Goal: Task Accomplishment & Management: Complete application form

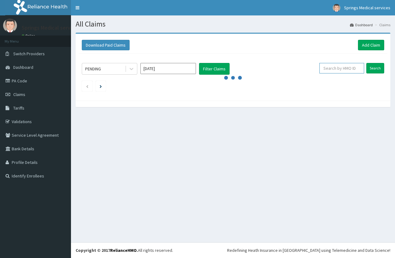
drag, startPoint x: 343, startPoint y: 66, endPoint x: 340, endPoint y: 69, distance: 4.2
click at [341, 67] on input "text" at bounding box center [341, 68] width 45 height 10
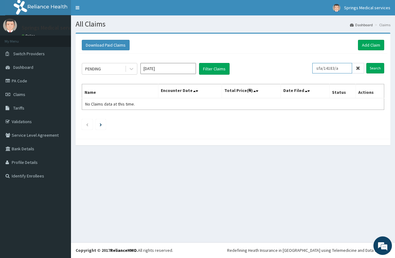
drag, startPoint x: 343, startPoint y: 70, endPoint x: 317, endPoint y: 69, distance: 25.6
click at [317, 69] on input "sfa/14183/a" at bounding box center [332, 68] width 40 height 10
type input "sfa/14183/a"
click at [370, 67] on input "Search" at bounding box center [375, 68] width 18 height 10
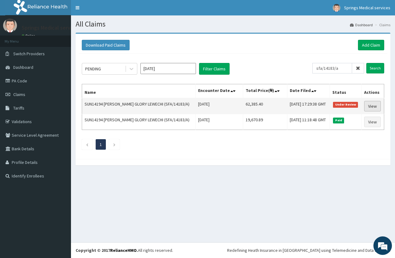
click at [371, 106] on link "View" at bounding box center [372, 106] width 17 height 10
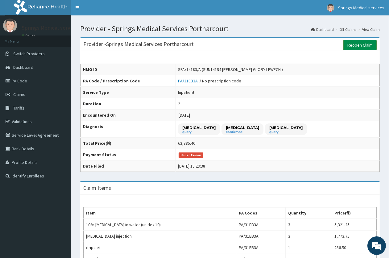
click at [355, 46] on link "Reopen Claim" at bounding box center [359, 45] width 33 height 10
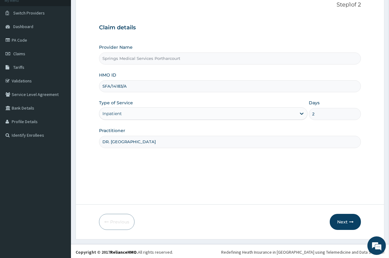
scroll to position [43, 0]
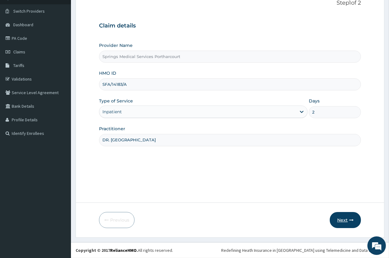
click at [340, 218] on button "Next" at bounding box center [345, 220] width 31 height 16
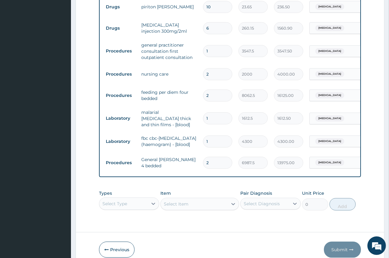
scroll to position [393, 0]
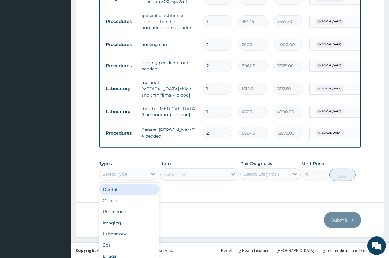
click at [130, 172] on div "Types option Dental focused, 1 of 10. 10 results available. Use Up and Down to …" at bounding box center [230, 170] width 262 height 27
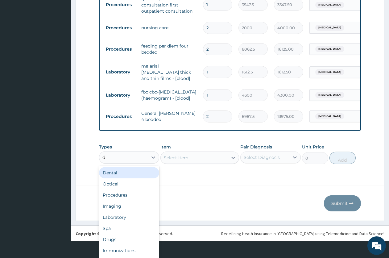
type input "dr"
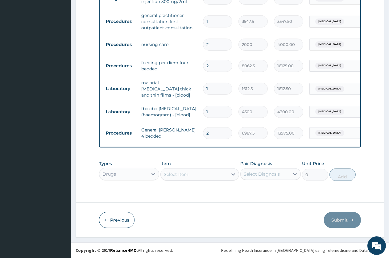
click at [179, 174] on div "Select Item" at bounding box center [194, 174] width 67 height 10
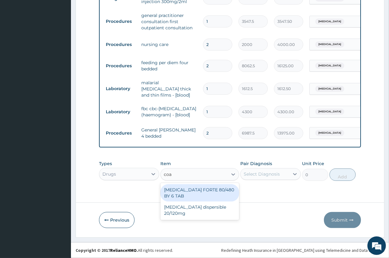
type input "coar"
click at [208, 193] on div "COARTEM FORTE 80/480 BY 6 TAB" at bounding box center [199, 192] width 79 height 17
type input "449.35"
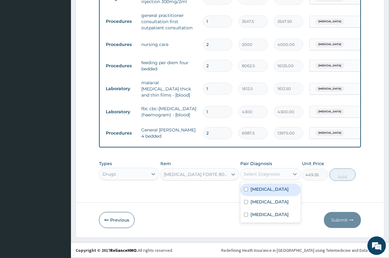
click at [269, 177] on div "Select Diagnosis" at bounding box center [262, 174] width 36 height 6
click at [267, 186] on label "Malaria" at bounding box center [269, 189] width 38 height 6
checkbox input "true"
click at [337, 177] on button "Add" at bounding box center [342, 174] width 26 height 12
type input "0"
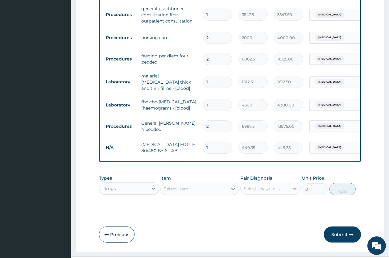
drag, startPoint x: 211, startPoint y: 151, endPoint x: 195, endPoint y: 151, distance: 16.0
click at [195, 151] on tr "N/A COARTEM FORTE 80/480 BY 6 TAB 1 449.35 449.35 Malaria Delete" at bounding box center [254, 147] width 302 height 21
type input "6"
type input "2696.10"
type input "6"
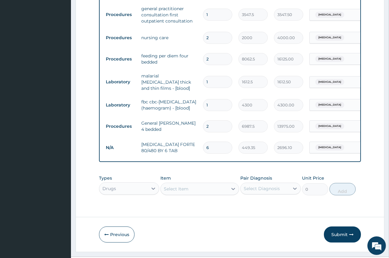
click at [176, 194] on div "Select Item" at bounding box center [199, 189] width 79 height 12
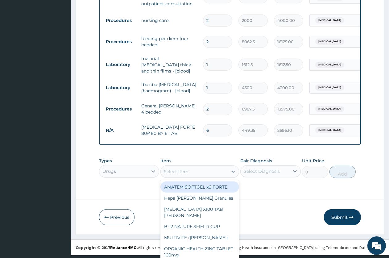
scroll to position [17, 0]
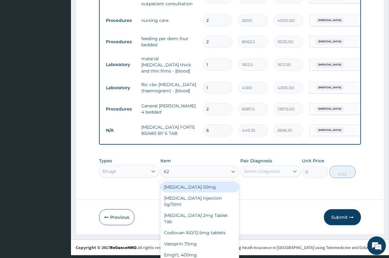
type input "625"
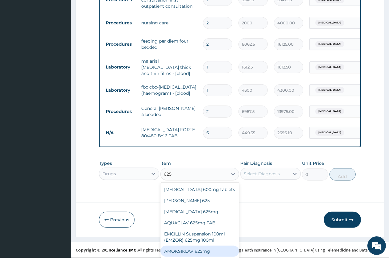
click at [186, 252] on div "AMOKSIKLAV 625mg" at bounding box center [199, 251] width 79 height 11
type input "650.375"
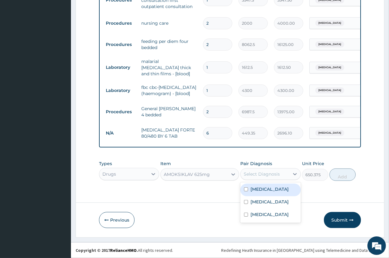
click at [257, 177] on div "Select Diagnosis" at bounding box center [262, 174] width 36 height 6
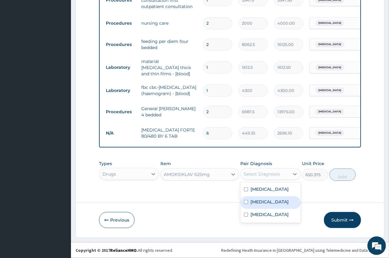
click at [268, 205] on label "Upper respiratory infection" at bounding box center [269, 202] width 38 height 6
checkbox input "true"
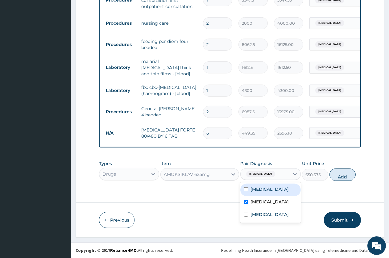
click at [340, 180] on button "Add" at bounding box center [342, 174] width 26 height 12
type input "0"
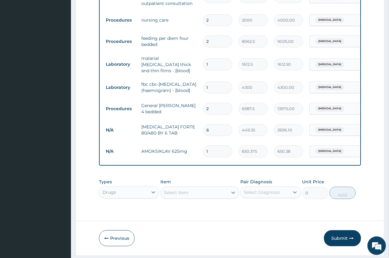
type input "10"
type input "6503.75"
type input "10"
click at [183, 199] on div "Select Item" at bounding box center [199, 192] width 79 height 12
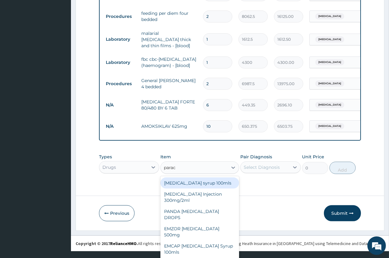
scroll to position [0, 0]
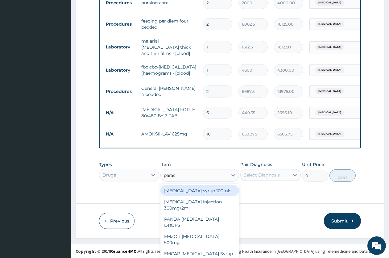
type input "parace"
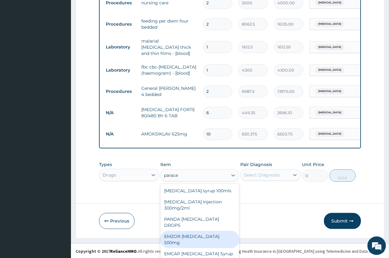
click at [211, 236] on div "EMZOR PARACETAMOL 500mg" at bounding box center [199, 239] width 79 height 17
type input "23.65"
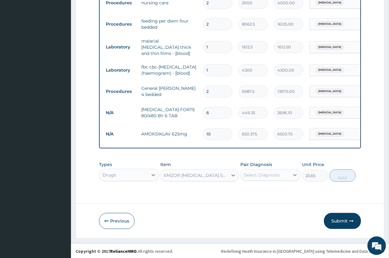
click at [273, 178] on div "Select Diagnosis" at bounding box center [262, 175] width 36 height 6
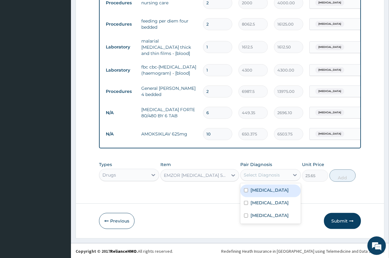
click at [272, 194] on div "Malaria" at bounding box center [270, 190] width 60 height 13
checkbox input "true"
click at [336, 182] on button "Add" at bounding box center [342, 175] width 26 height 12
type input "0"
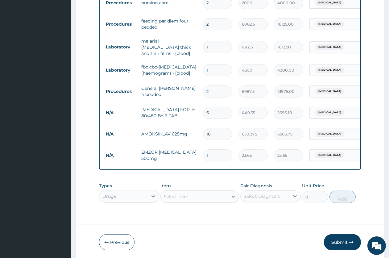
type input "18"
type input "425.70"
type input "18"
click at [234, 245] on div "Previous Submit" at bounding box center [230, 242] width 262 height 16
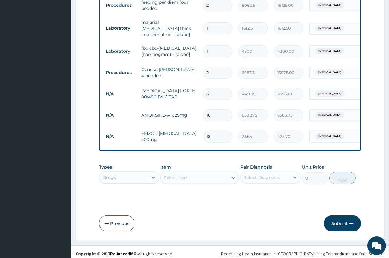
scroll to position [457, 0]
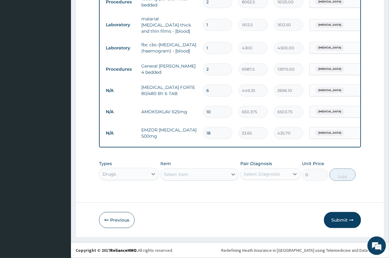
drag, startPoint x: 335, startPoint y: 220, endPoint x: 331, endPoint y: 205, distance: 15.3
click at [335, 220] on button "Submit" at bounding box center [342, 220] width 37 height 16
